Goal: Transaction & Acquisition: Purchase product/service

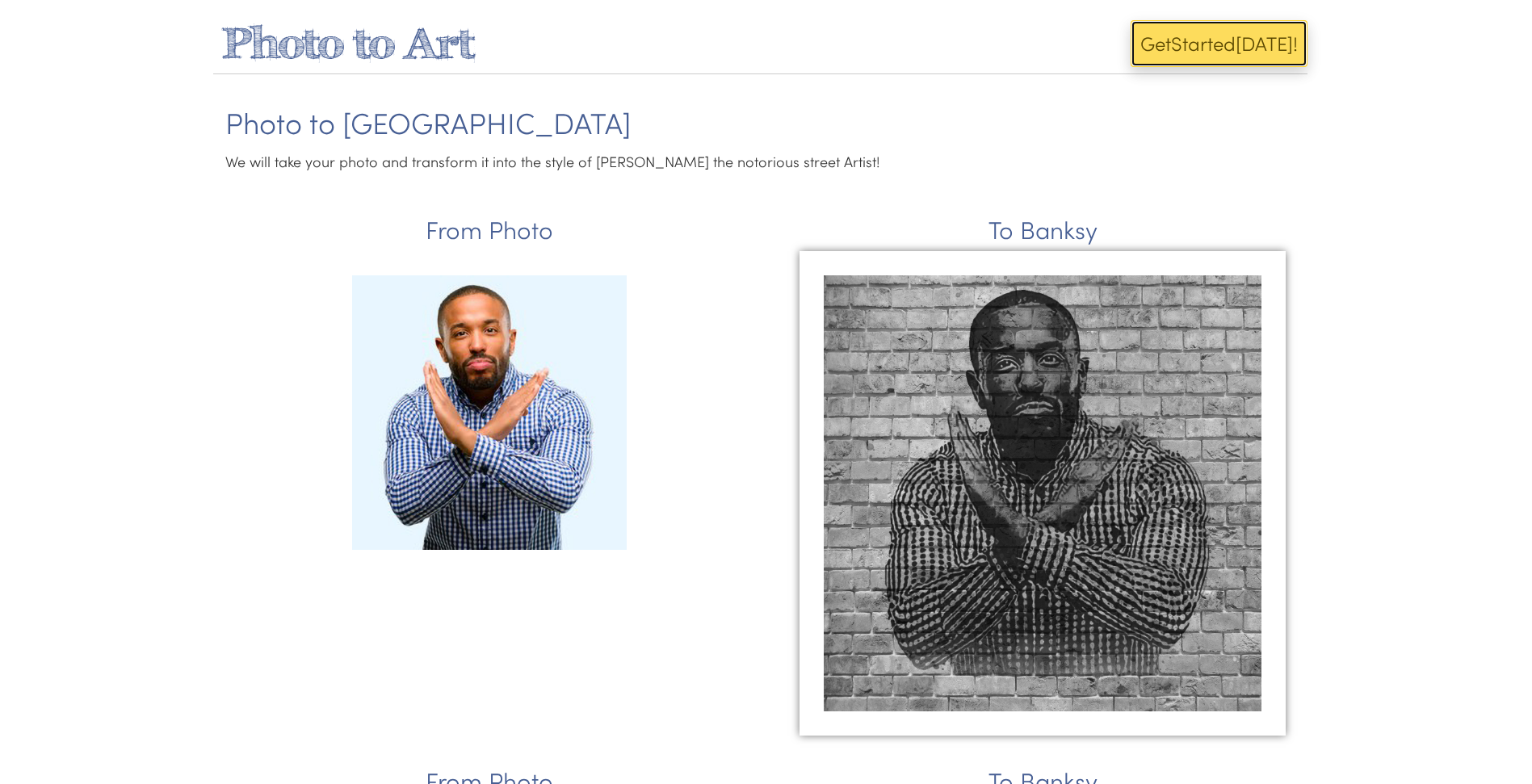
click at [1176, 38] on button "Get Start ed Today!" at bounding box center [1218, 44] width 177 height 47
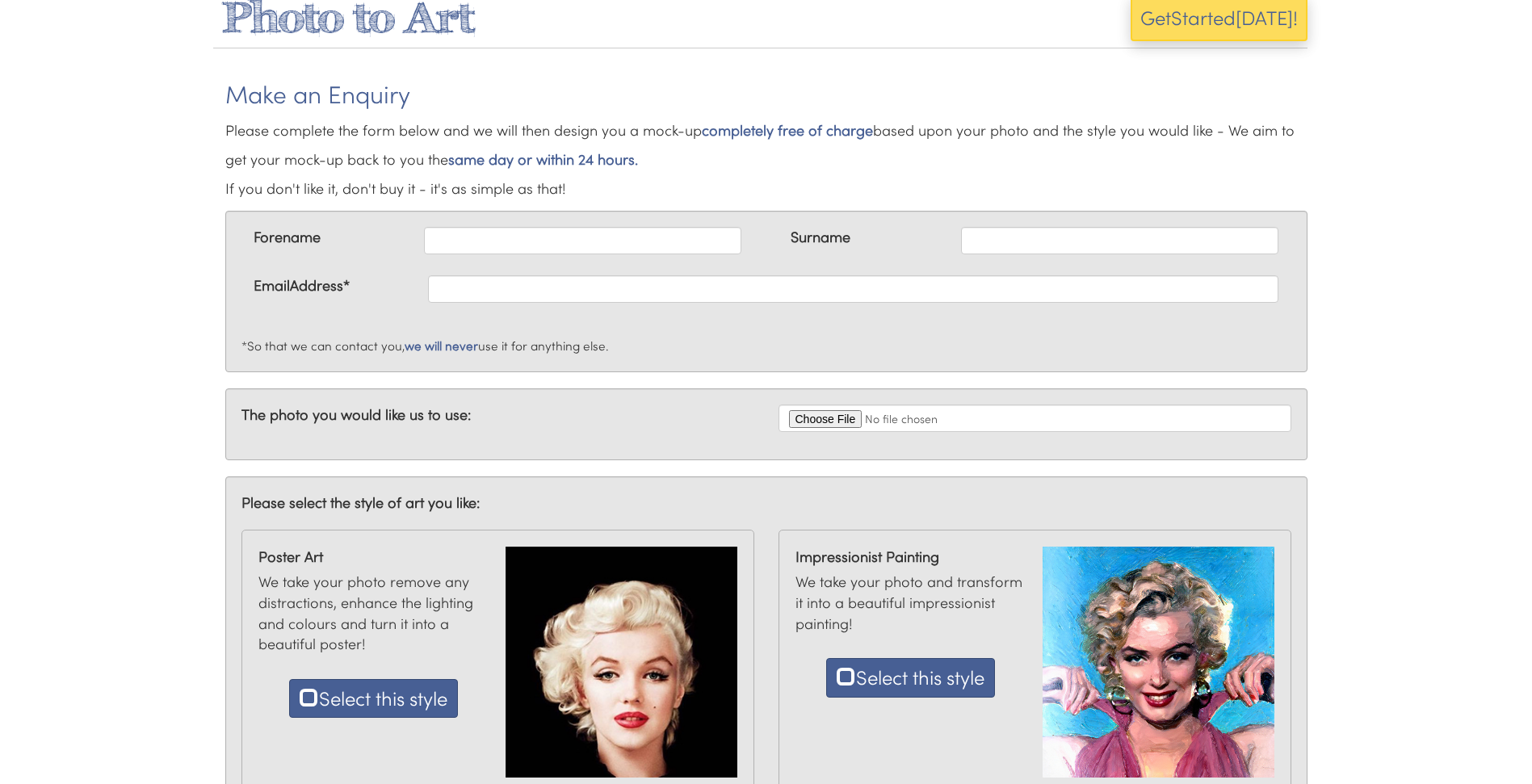
scroll to position [29, 0]
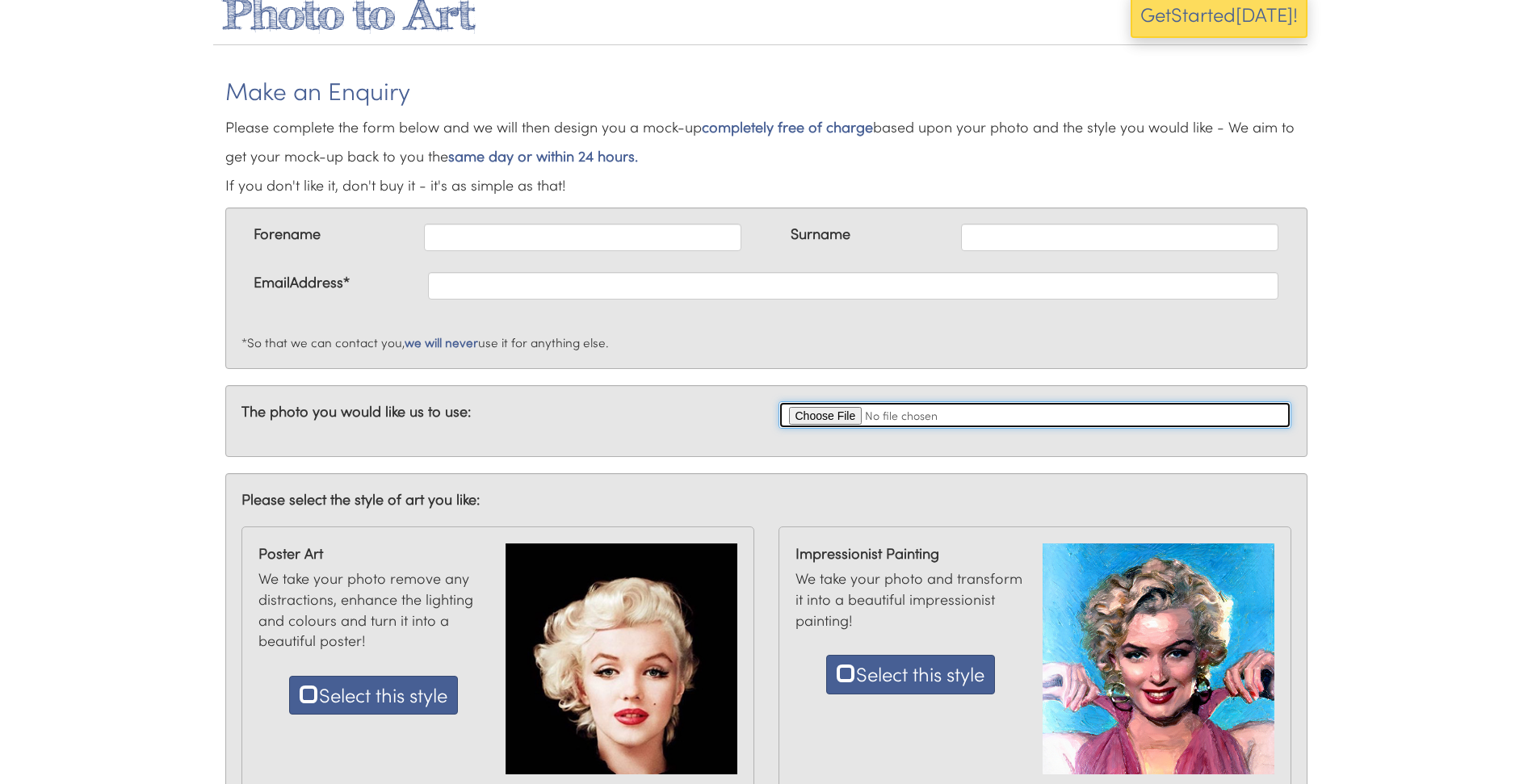
click at [840, 418] on input "file" at bounding box center [1035, 415] width 513 height 27
type input "C:\fakepath\banner.jpg"
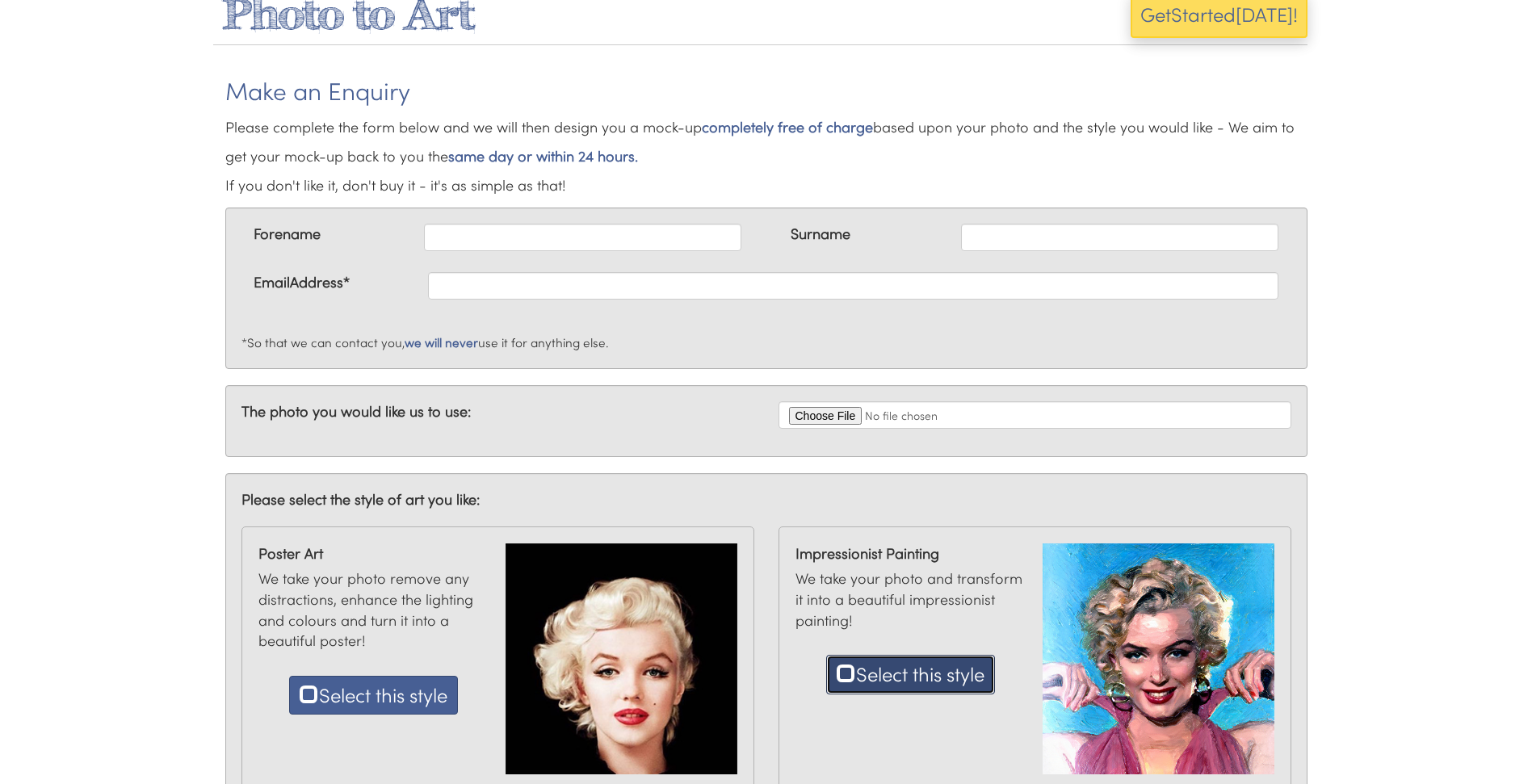
click at [907, 670] on button "Select this style" at bounding box center [910, 673] width 168 height 38
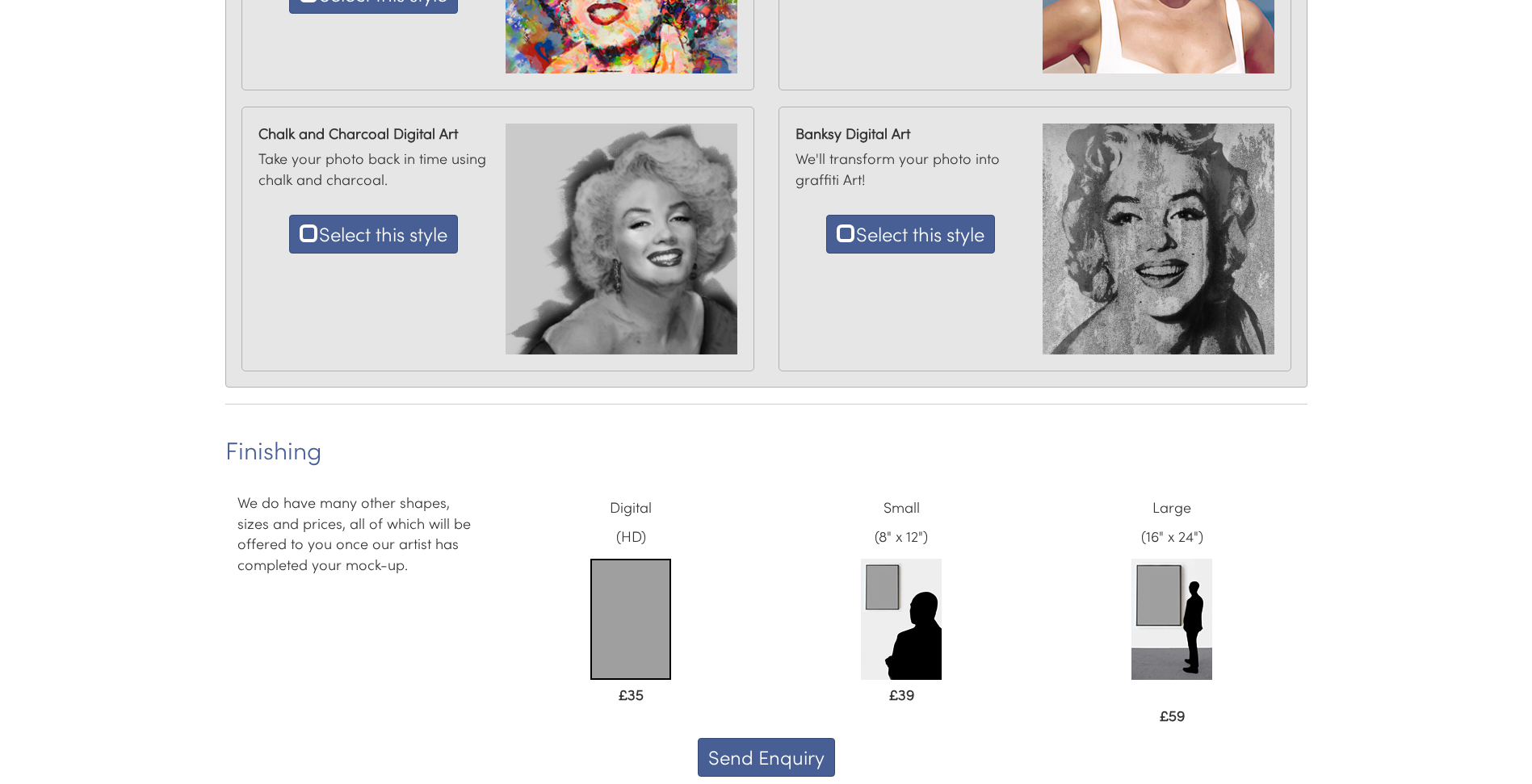
scroll to position [1021, 0]
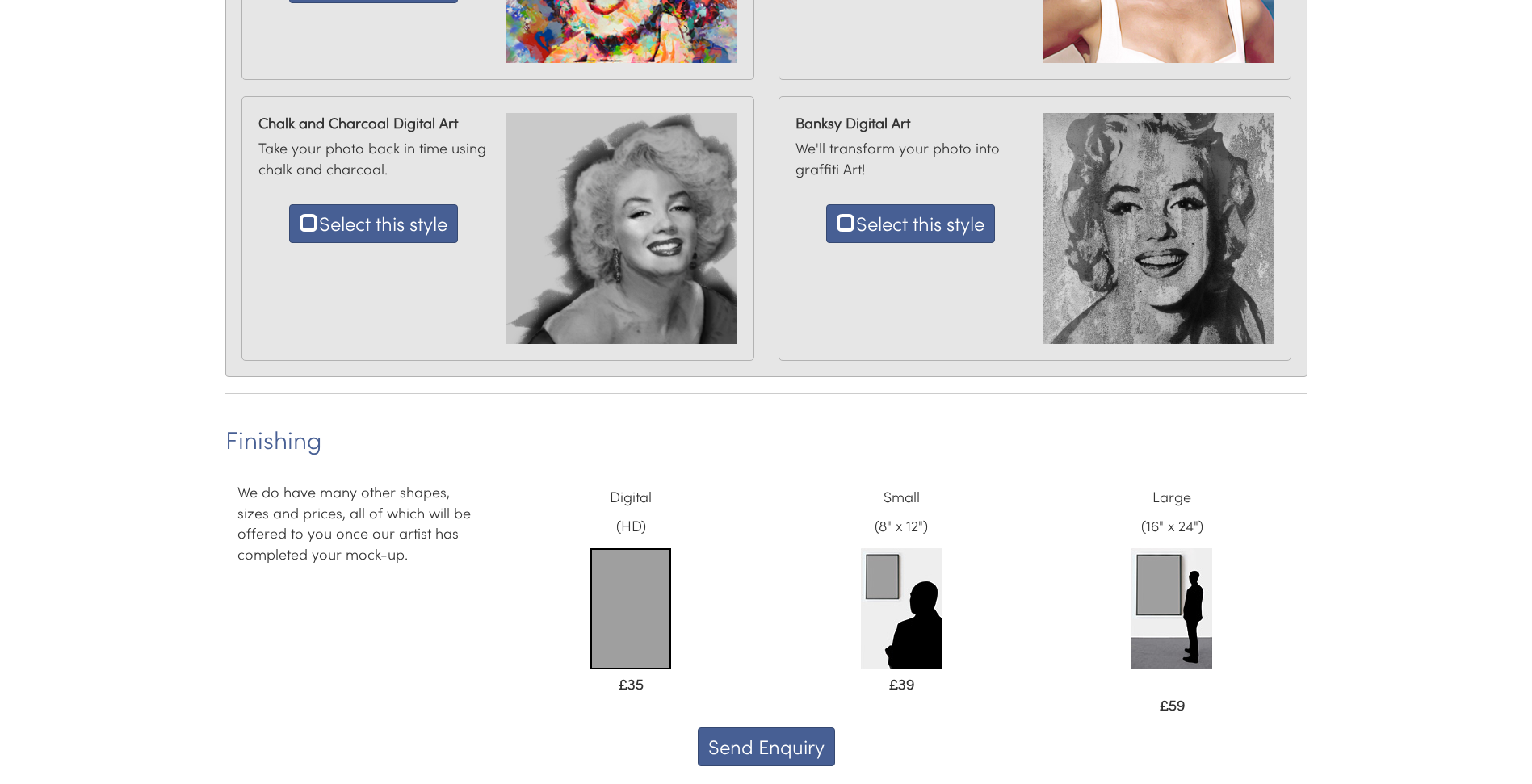
click at [608, 576] on img at bounding box center [631, 609] width 80 height 121
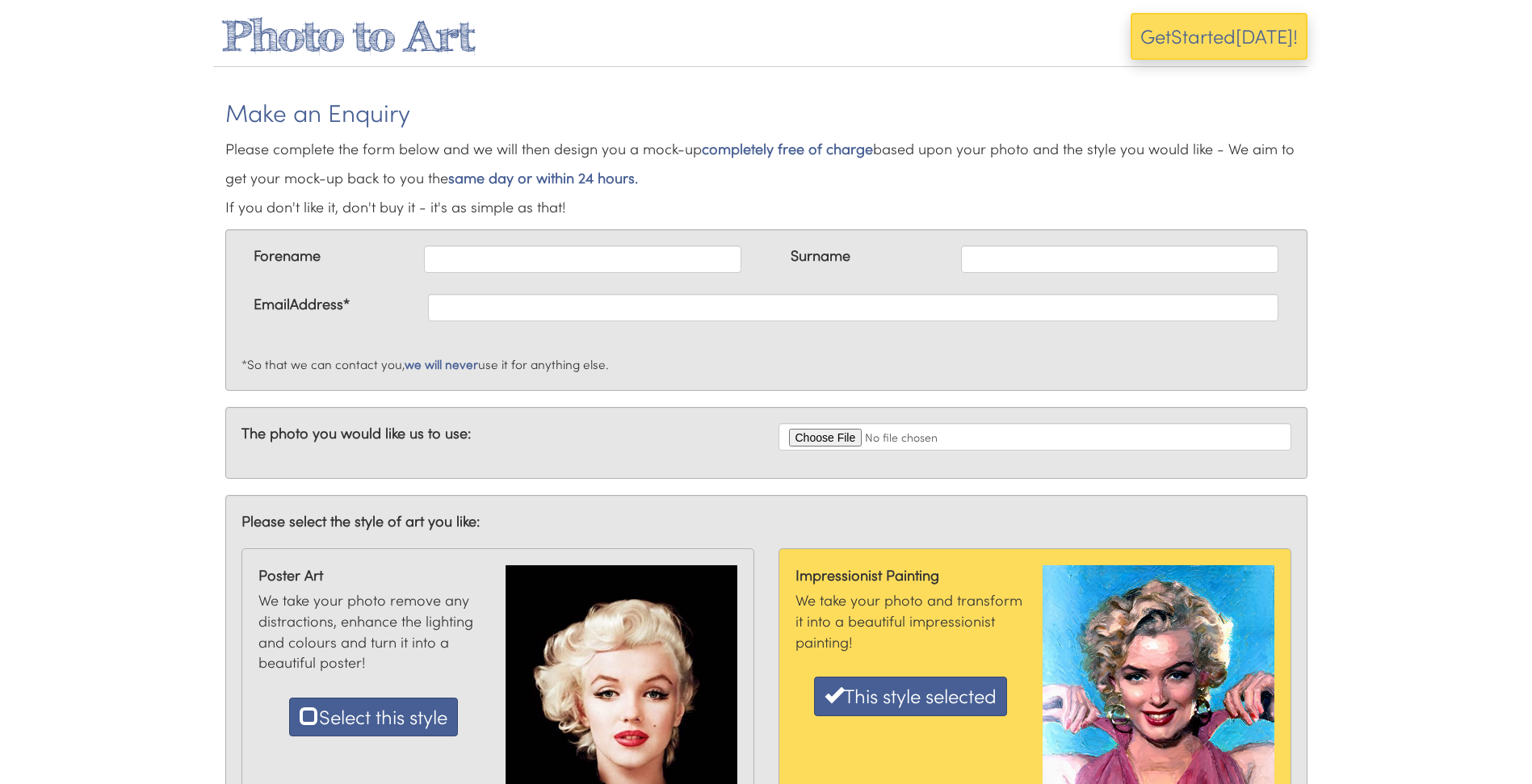
scroll to position [0, 0]
